Goal: Communication & Community: Participate in discussion

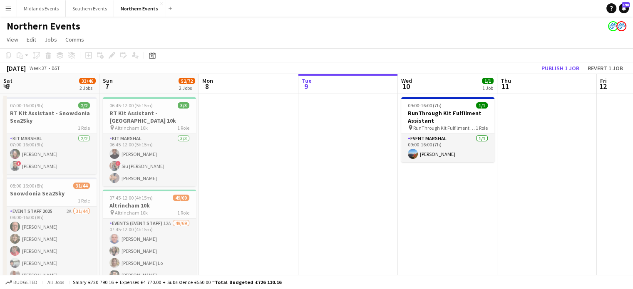
scroll to position [0, 368]
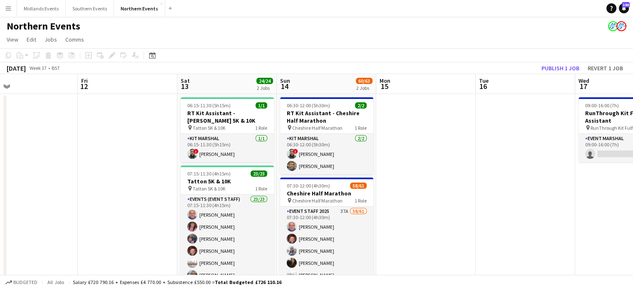
drag, startPoint x: 0, startPoint y: 0, endPoint x: 350, endPoint y: 194, distance: 400.3
click at [350, 194] on app-calendar-viewport "Mon 8 Tue 9 Wed 10 1/1 1 Job Thu 11 Fri 12 Sat 13 24/24 2 Jobs Sun 14 60/63 2 J…" at bounding box center [316, 240] width 633 height 333
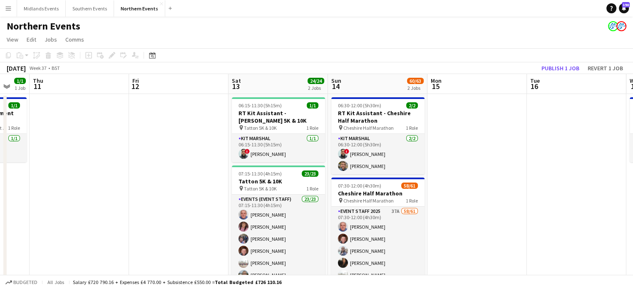
drag, startPoint x: 423, startPoint y: 200, endPoint x: 280, endPoint y: 181, distance: 144.3
click at [280, 181] on app-calendar-viewport "Mon 8 Tue 9 Wed 10 1/1 1 Job Thu 11 Fri 12 Sat 13 24/24 2 Jobs Sun 14 60/63 2 J…" at bounding box center [316, 240] width 633 height 333
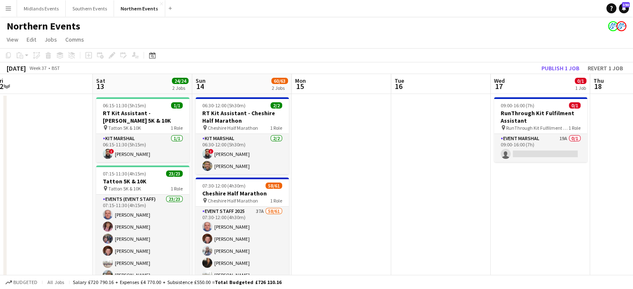
drag, startPoint x: 413, startPoint y: 205, endPoint x: 284, endPoint y: 185, distance: 130.9
click at [284, 185] on app-calendar-viewport "Wed 10 1/1 1 Job Thu 11 Fri 12 Sat 13 24/24 2 Jobs Sun 14 60/63 2 Jobs Mon 15 T…" at bounding box center [316, 246] width 633 height 345
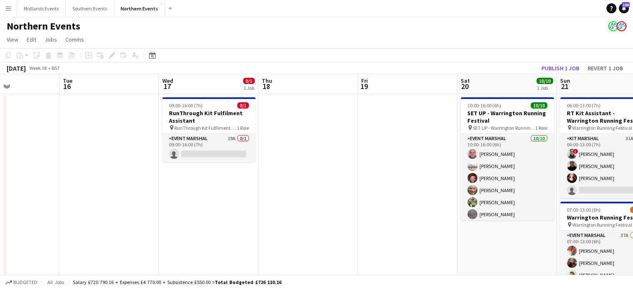
drag, startPoint x: 394, startPoint y: 203, endPoint x: 262, endPoint y: 193, distance: 133.1
click at [262, 193] on app-calendar-viewport "Fri 12 Sat 13 24/24 2 Jobs Sun 14 60/63 2 Jobs Mon 15 Tue 16 Wed 17 0/1 1 Job T…" at bounding box center [316, 246] width 633 height 345
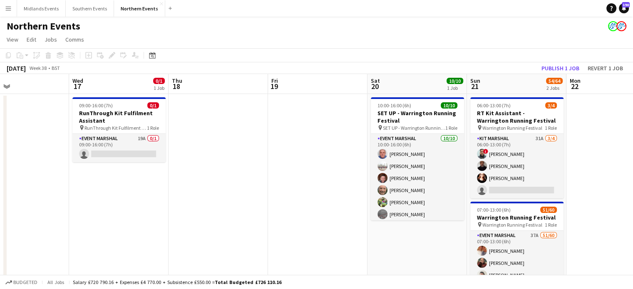
drag, startPoint x: 377, startPoint y: 228, endPoint x: 335, endPoint y: 221, distance: 43.1
click at [280, 205] on app-calendar-viewport "Sun 14 60/63 2 Jobs Mon 15 Tue 16 Wed 17 0/1 1 Job Thu 18 Fri 19 Sat 20 10/10 1…" at bounding box center [316, 246] width 633 height 345
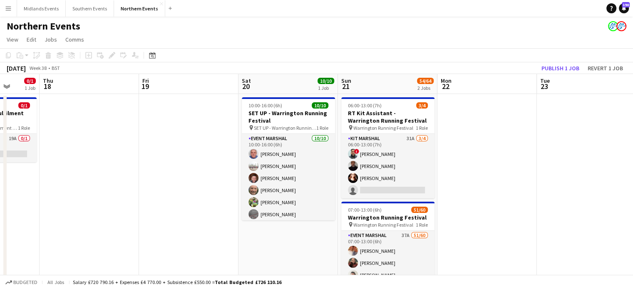
drag, startPoint x: 429, startPoint y: 244, endPoint x: 308, endPoint y: 228, distance: 122.2
click at [308, 228] on app-calendar-viewport "Sun 14 60/63 2 Jobs Mon 15 Tue 16 Wed 17 0/1 1 Job Thu 18 Fri 19 Sat 20 10/10 1…" at bounding box center [316, 246] width 633 height 345
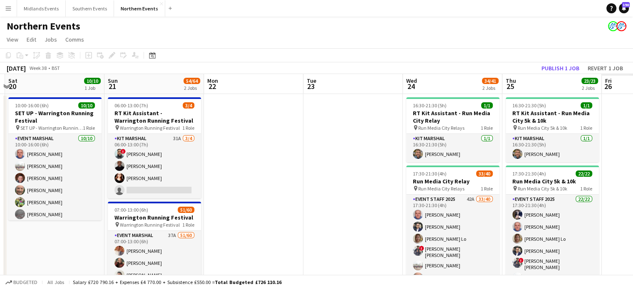
drag, startPoint x: 534, startPoint y: 241, endPoint x: 300, endPoint y: 212, distance: 235.6
click at [300, 212] on app-calendar-viewport "Tue 16 Wed 17 0/1 1 Job Thu 18 Fri 19 Sat 20 10/10 1 Job Sun 21 54/64 2 Jobs Mo…" at bounding box center [316, 246] width 633 height 345
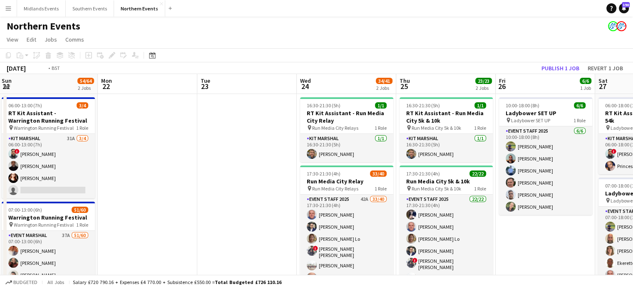
drag, startPoint x: 459, startPoint y: 224, endPoint x: 254, endPoint y: 206, distance: 205.8
click at [254, 206] on app-calendar-viewport "Thu 18 Fri 19 Sat 20 10/10 1 Job Sun 21 54/64 2 Jobs Mon 22 Tue 23 Wed 24 34/41…" at bounding box center [316, 246] width 633 height 345
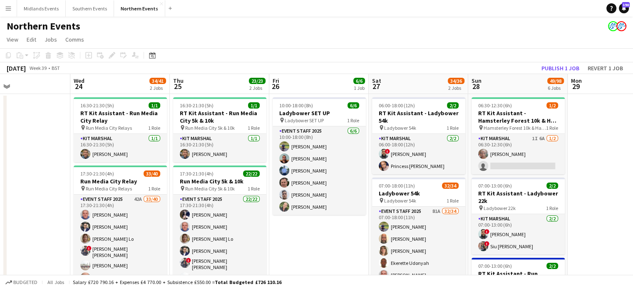
drag, startPoint x: 401, startPoint y: 225, endPoint x: 253, endPoint y: 213, distance: 148.6
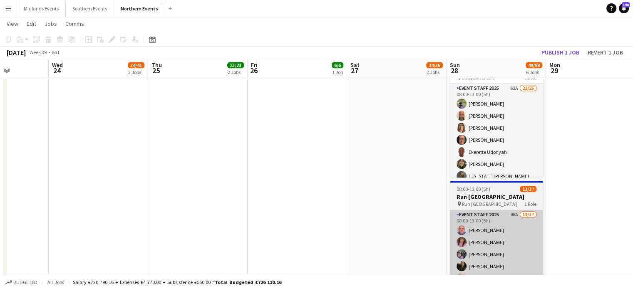
scroll to position [410, 0]
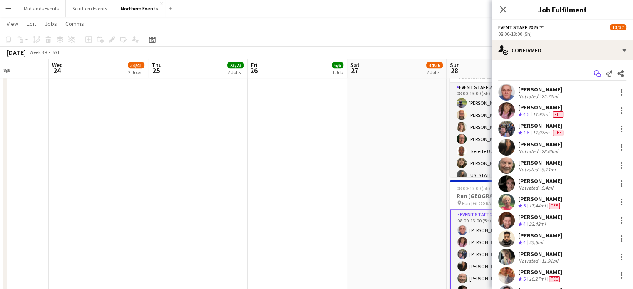
click at [594, 75] on icon "Start chat" at bounding box center [597, 73] width 7 height 7
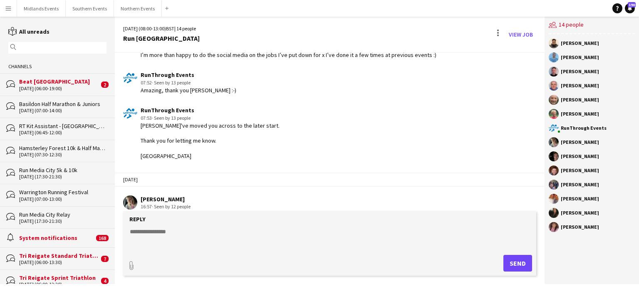
scroll to position [856, 0]
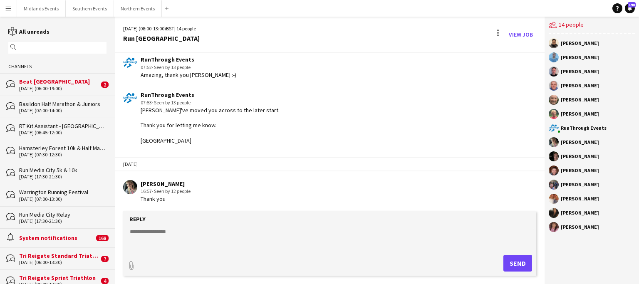
drag, startPoint x: 544, startPoint y: 193, endPoint x: 544, endPoint y: 168, distance: 24.5
click at [544, 168] on div "[DATE] (08:00-13:00) BST | 14 people Run [GEOGRAPHIC_DATA] View Job [DATE] RunT…" at bounding box center [377, 150] width 524 height 267
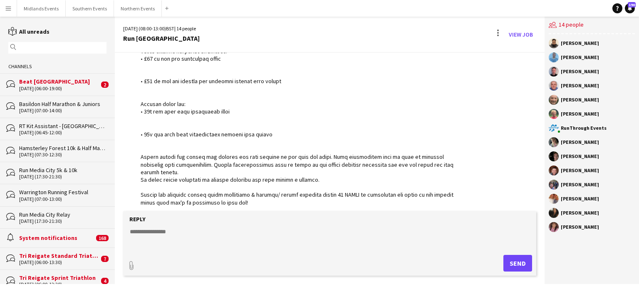
scroll to position [335, 0]
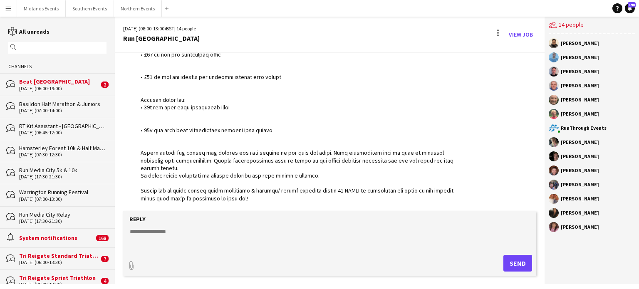
click at [190, 237] on textarea at bounding box center [331, 239] width 405 height 22
type textarea "**********"
click at [522, 259] on button "Send" at bounding box center [517, 263] width 29 height 17
